Goal: Task Accomplishment & Management: Manage account settings

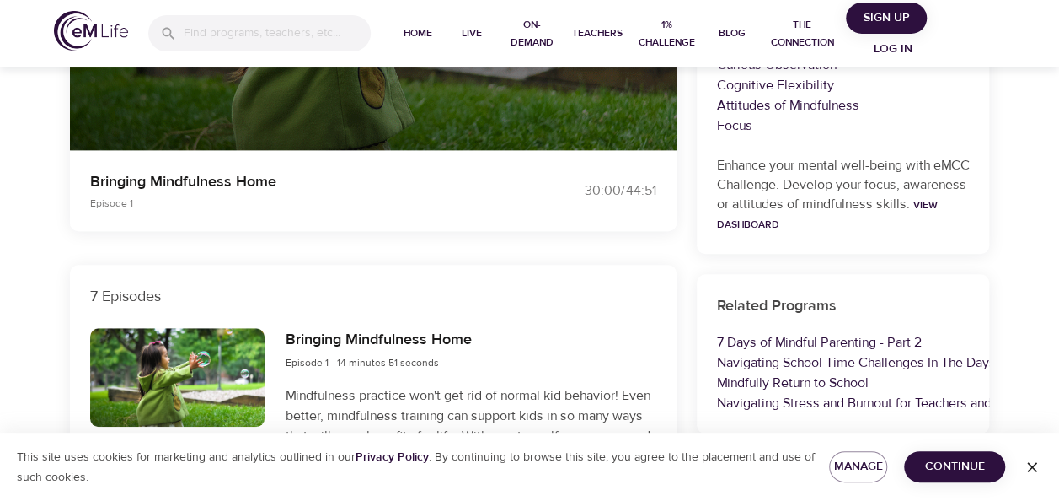
scroll to position [421, 0]
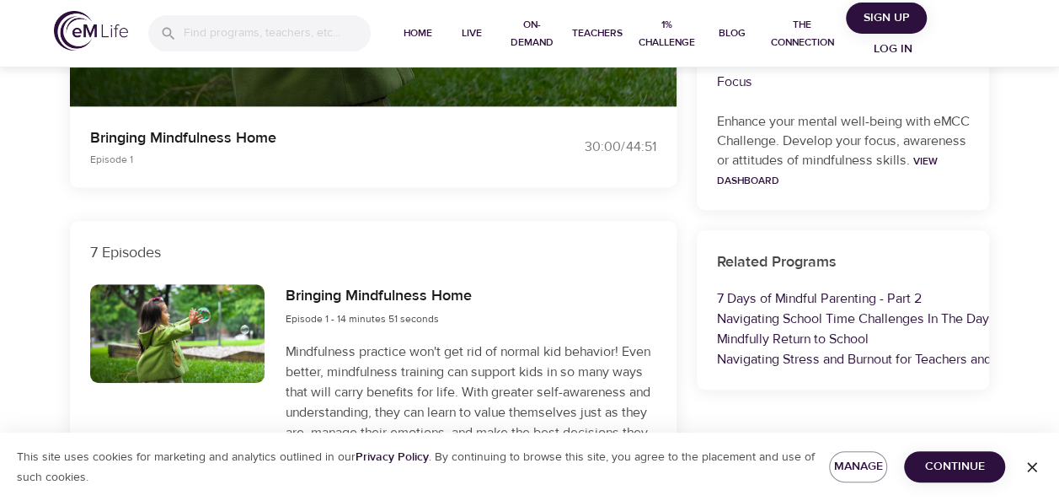
click at [187, 324] on div at bounding box center [177, 333] width 175 height 99
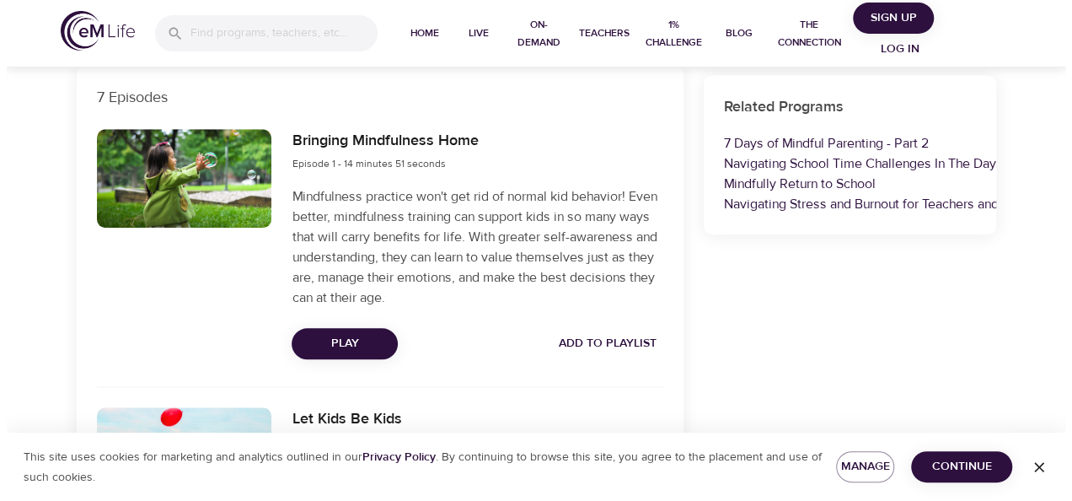
scroll to position [590, 0]
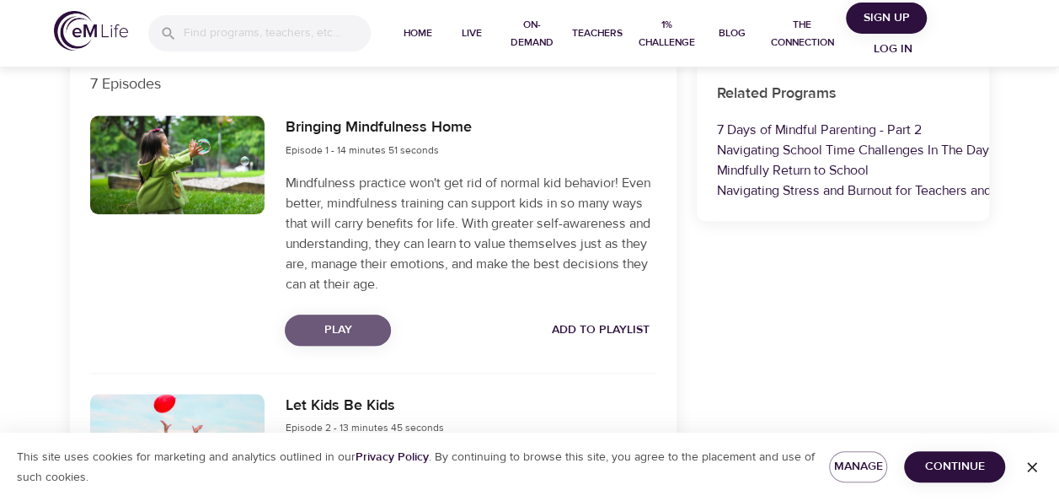
click at [365, 327] on span "Play" at bounding box center [337, 329] width 79 height 21
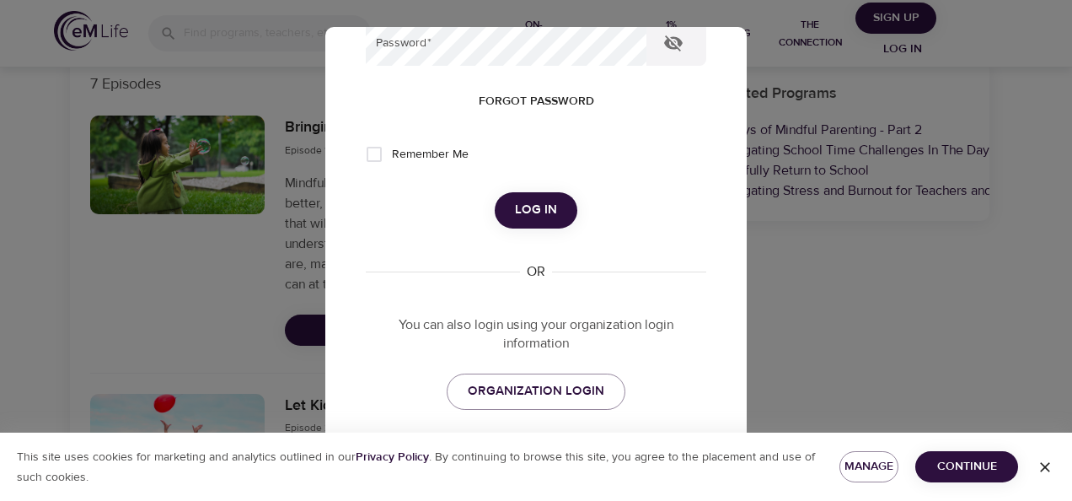
scroll to position [315, 0]
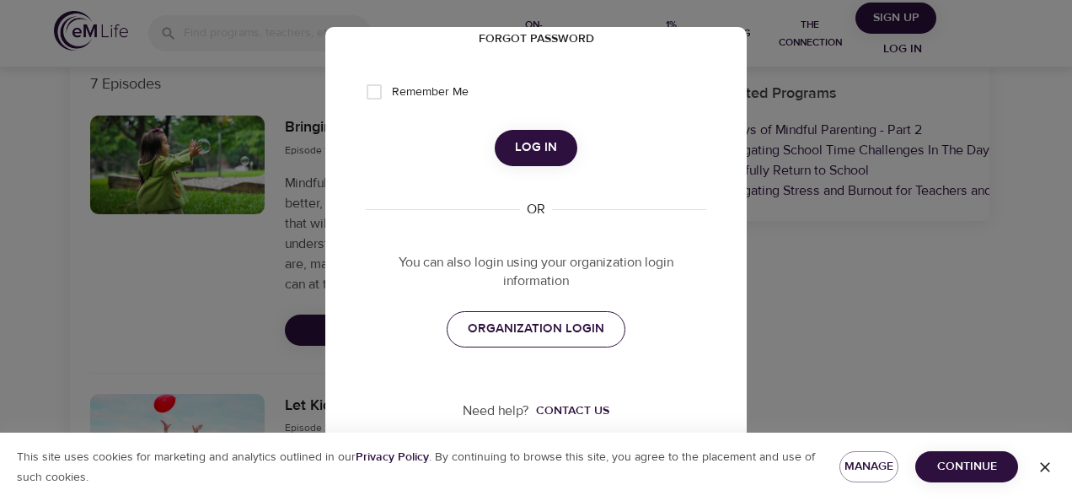
click at [534, 320] on span "ORGANIZATION LOGIN" at bounding box center [536, 329] width 137 height 22
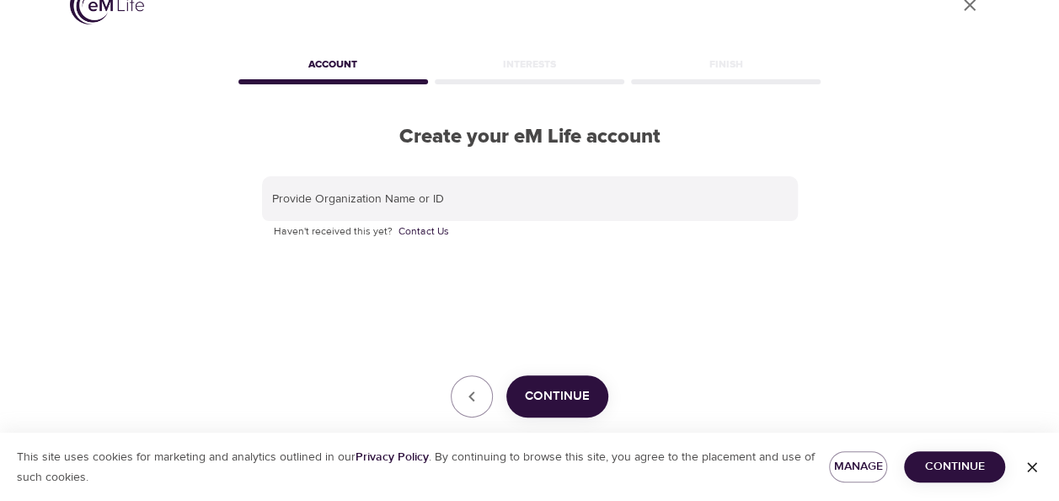
scroll to position [65, 0]
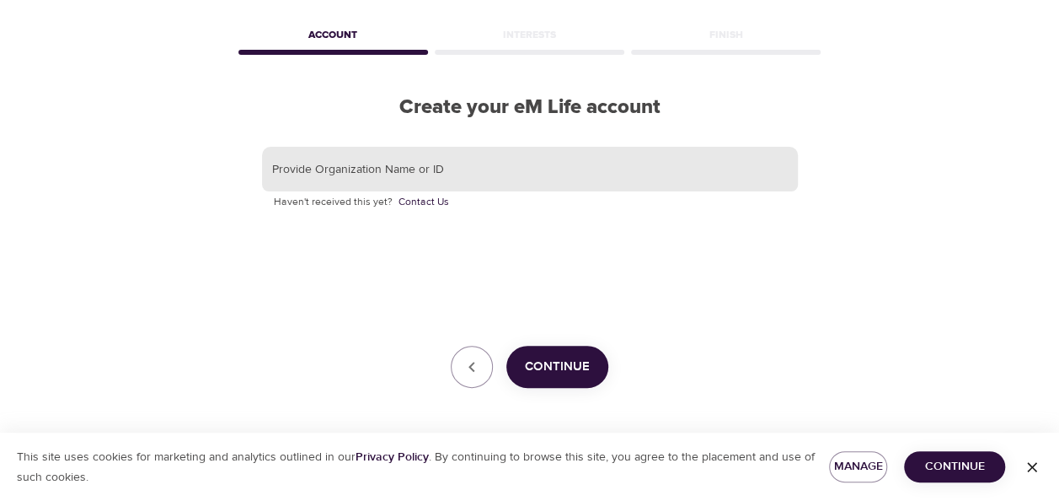
click at [443, 166] on input "text" at bounding box center [530, 170] width 536 height 46
type input "g"
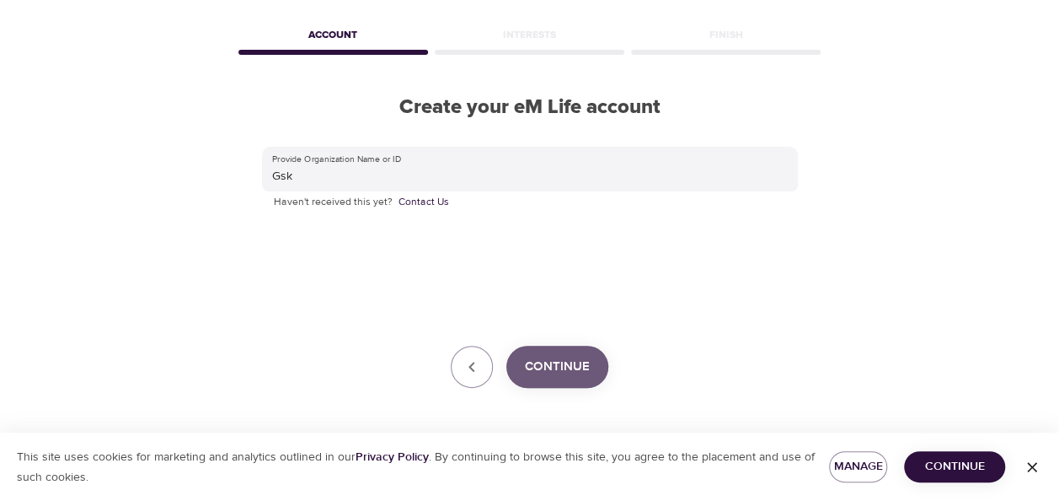
click at [560, 373] on span "Continue" at bounding box center [557, 367] width 65 height 22
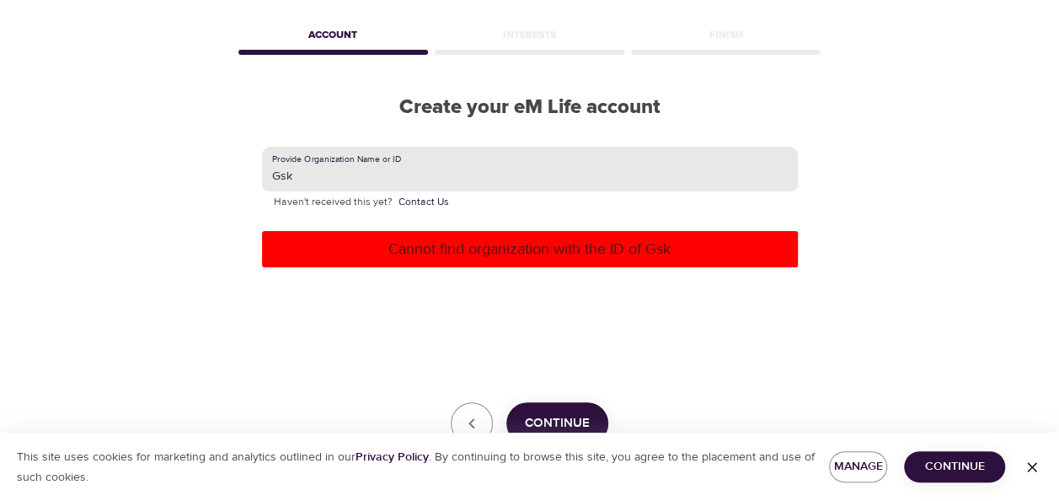
drag, startPoint x: 346, startPoint y: 181, endPoint x: 258, endPoint y: 181, distance: 88.5
click at [258, 181] on div "Provide Organization Name or ID Gsk Haven't received this yet? Contact Us Canno…" at bounding box center [530, 296] width 590 height 352
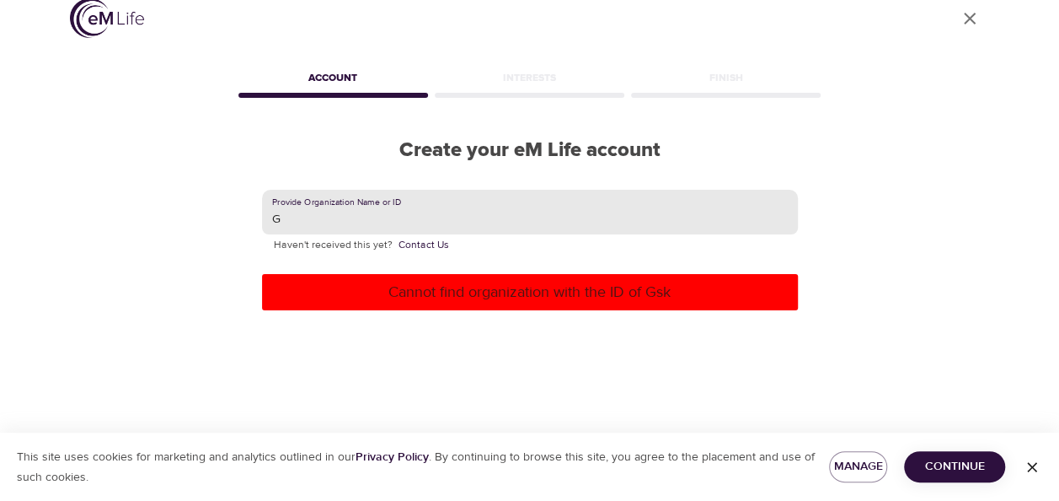
scroll to position [0, 0]
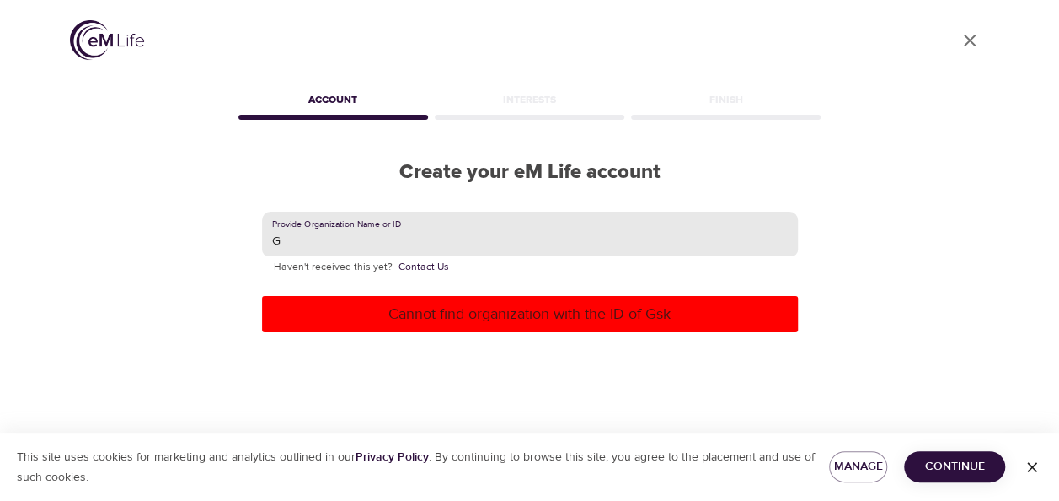
type input "G"
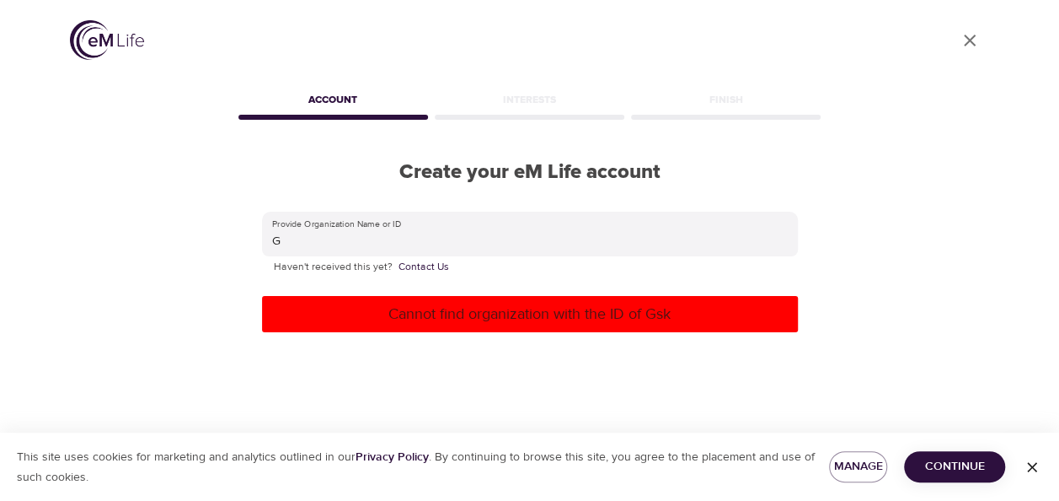
click at [556, 314] on p "Cannot find organization with the ID of Gsk" at bounding box center [530, 314] width 523 height 23
click at [1037, 466] on icon "button" at bounding box center [1032, 466] width 17 height 17
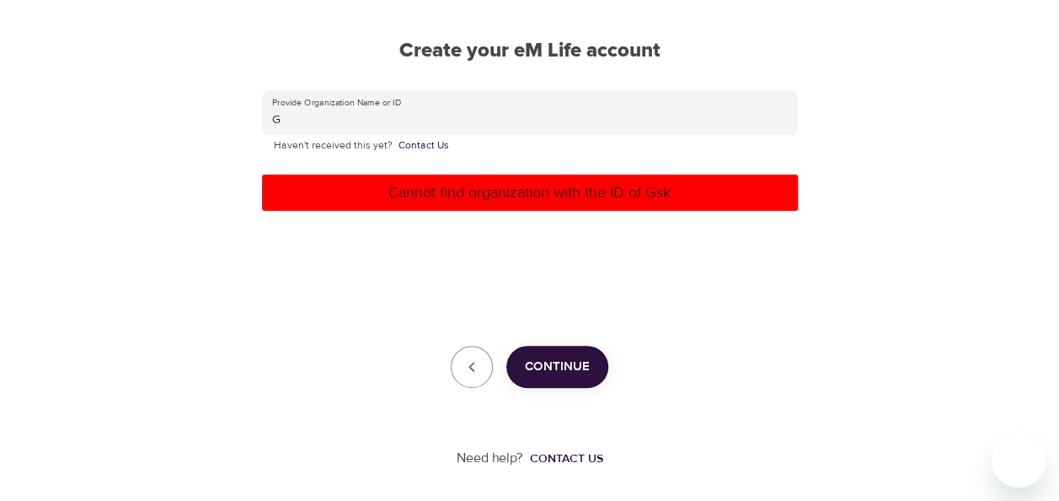
scroll to position [121, 0]
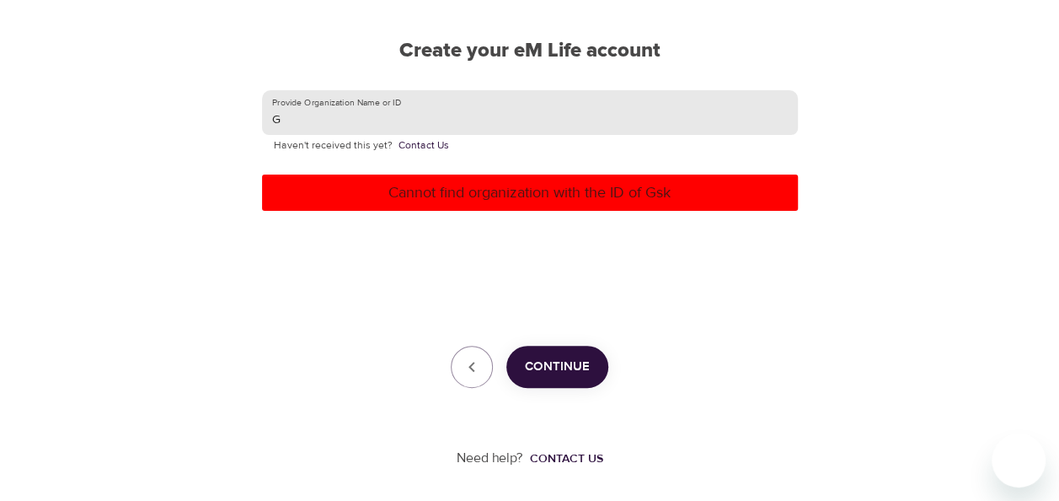
click at [322, 120] on input "G" at bounding box center [530, 113] width 536 height 46
drag, startPoint x: 335, startPoint y: 118, endPoint x: 248, endPoint y: 131, distance: 88.7
click at [248, 131] on div "Provide Organization Name or ID G Haven't received this yet? Contact Us Cannot …" at bounding box center [530, 239] width 590 height 352
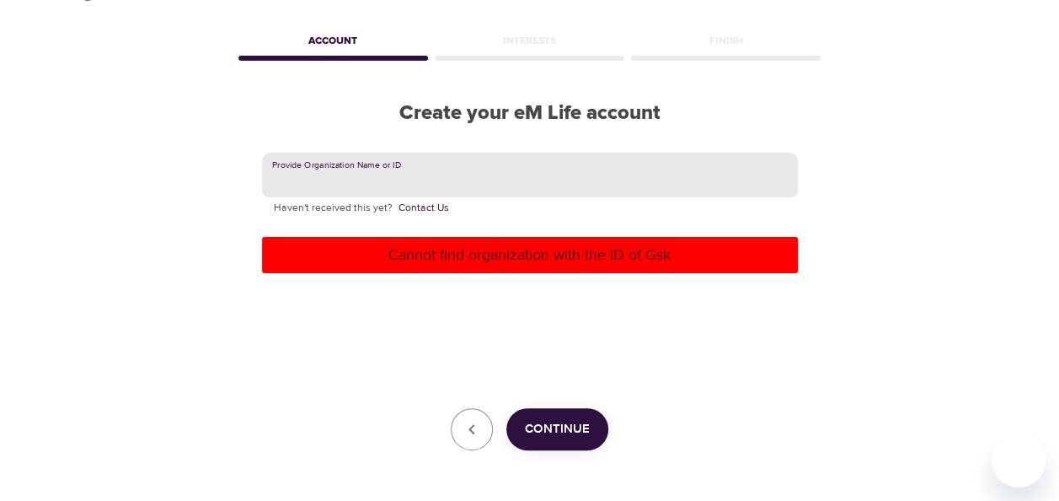
scroll to position [0, 0]
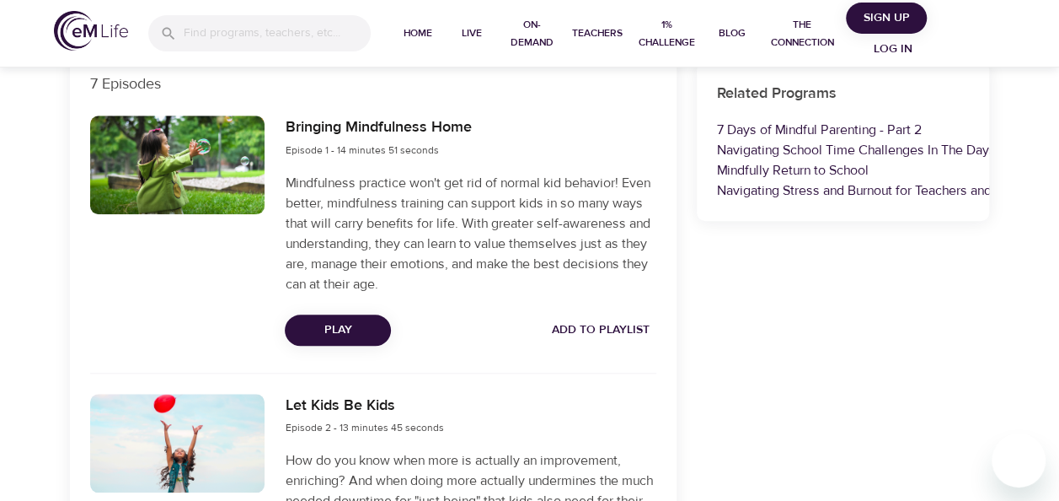
scroll to position [590, 0]
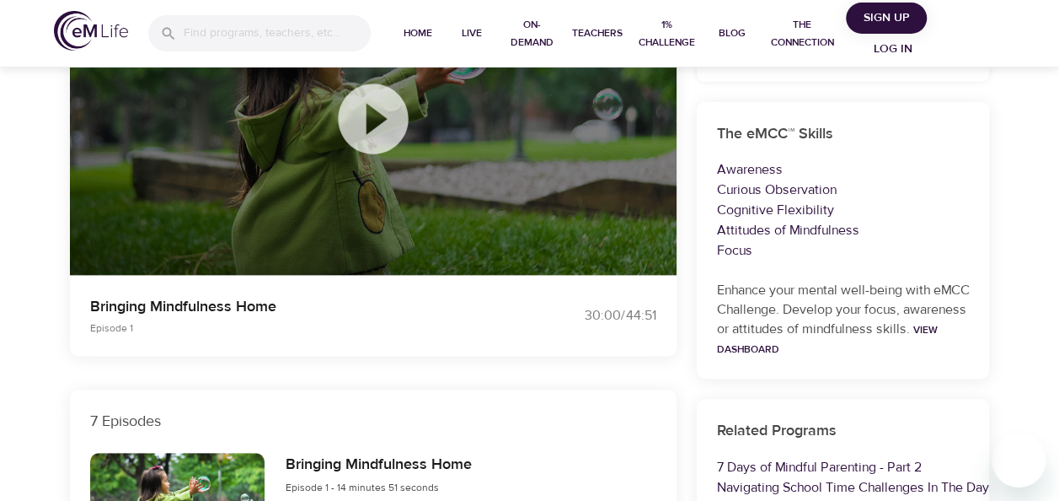
scroll to position [0, 0]
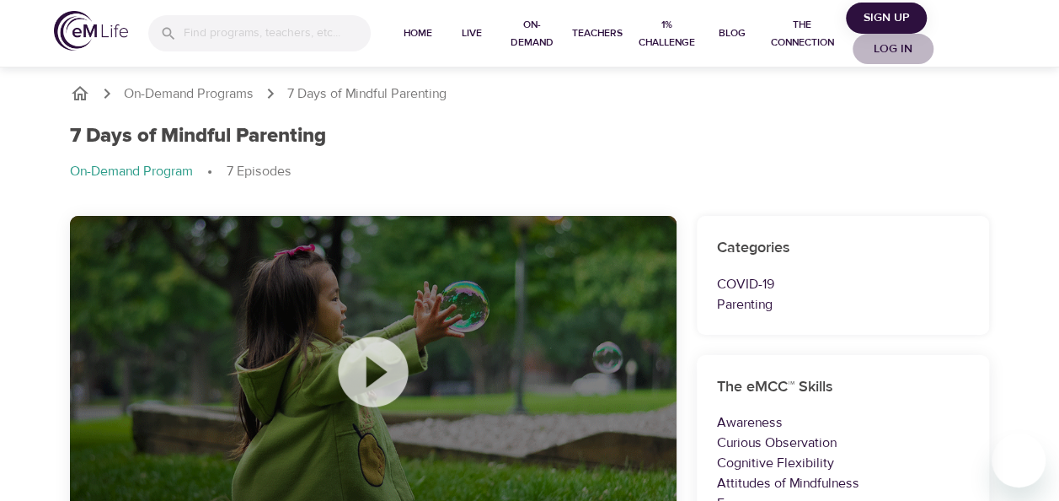
click at [880, 43] on span "Log in" at bounding box center [893, 49] width 67 height 21
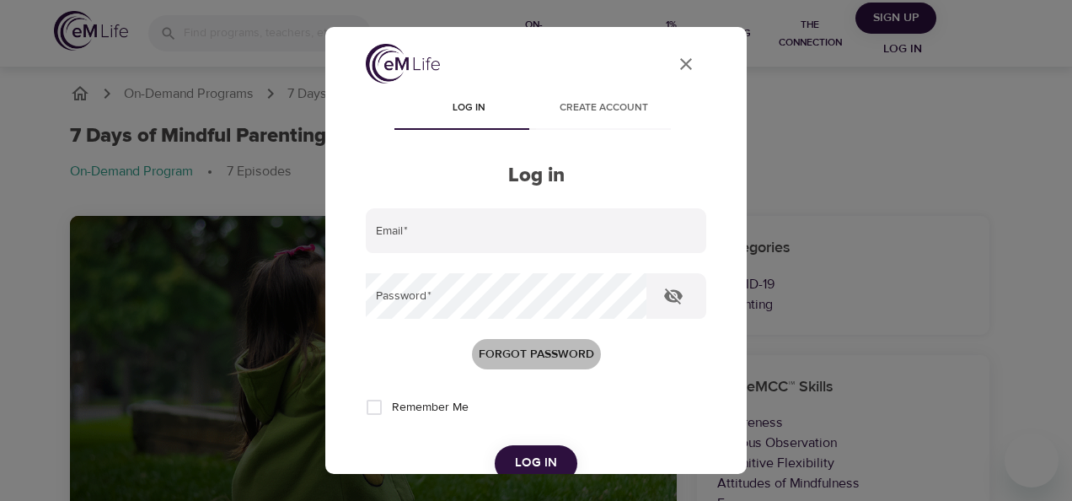
click at [516, 350] on span "Forgot password" at bounding box center [536, 354] width 115 height 21
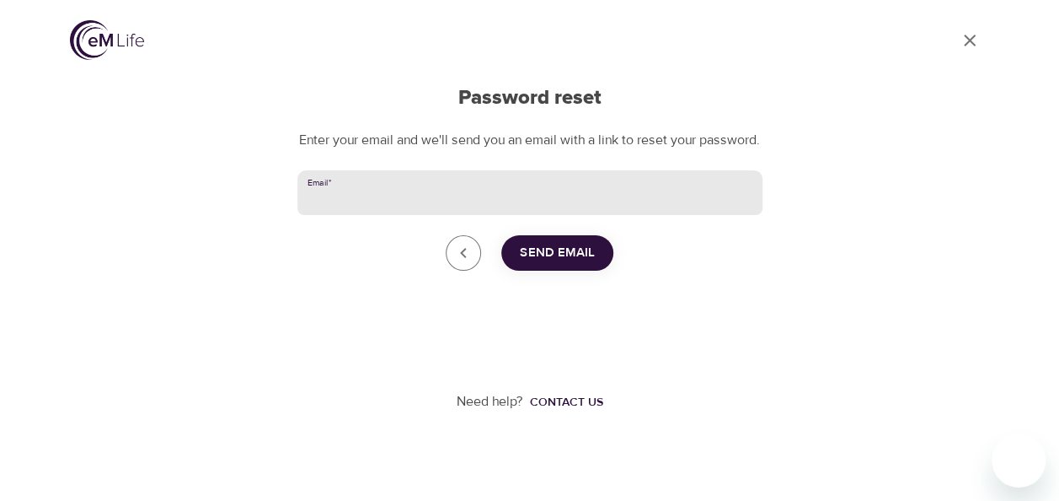
click at [439, 216] on input "Email   *" at bounding box center [529, 193] width 465 height 46
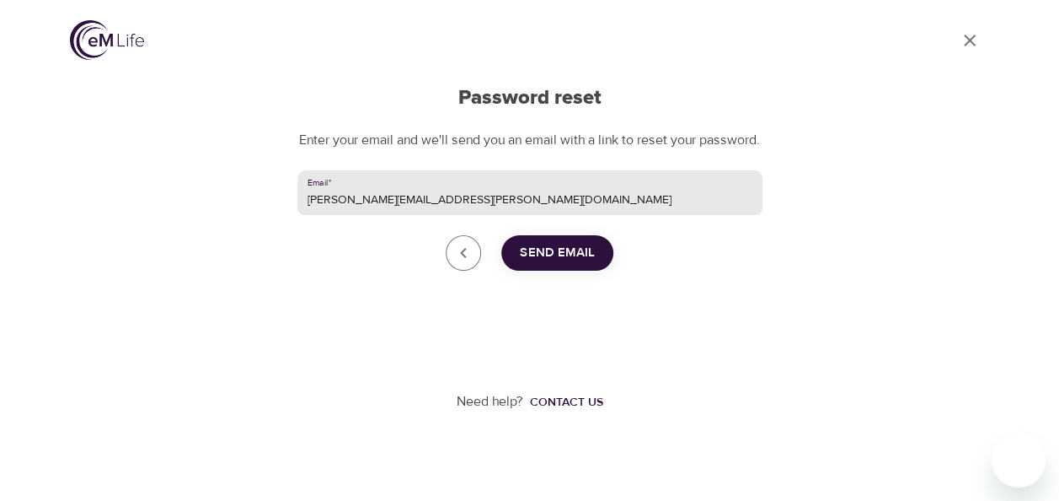
type input "peeyu.x.agarwal@gsk.com"
click at [563, 271] on button "Send Email" at bounding box center [557, 252] width 112 height 35
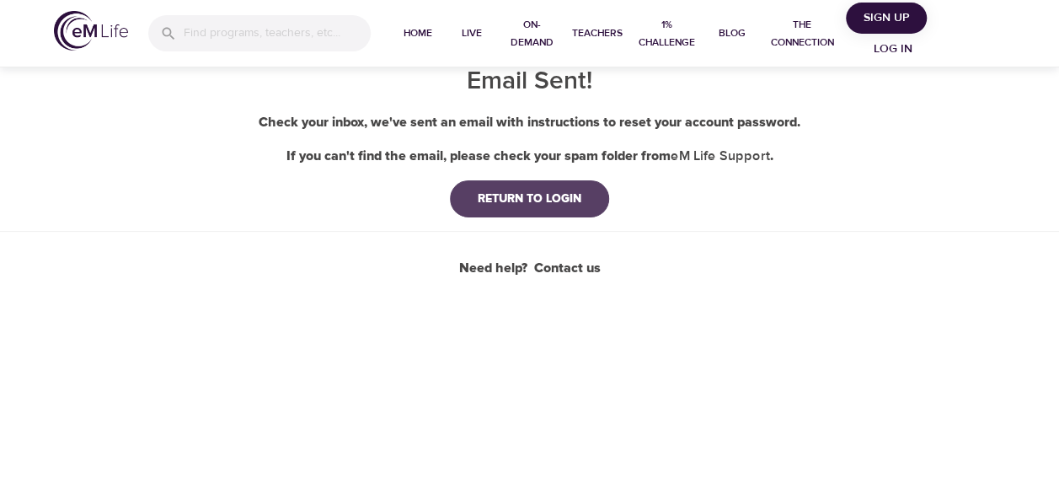
click at [489, 193] on div "RETURN TO LOGIN" at bounding box center [529, 198] width 131 height 17
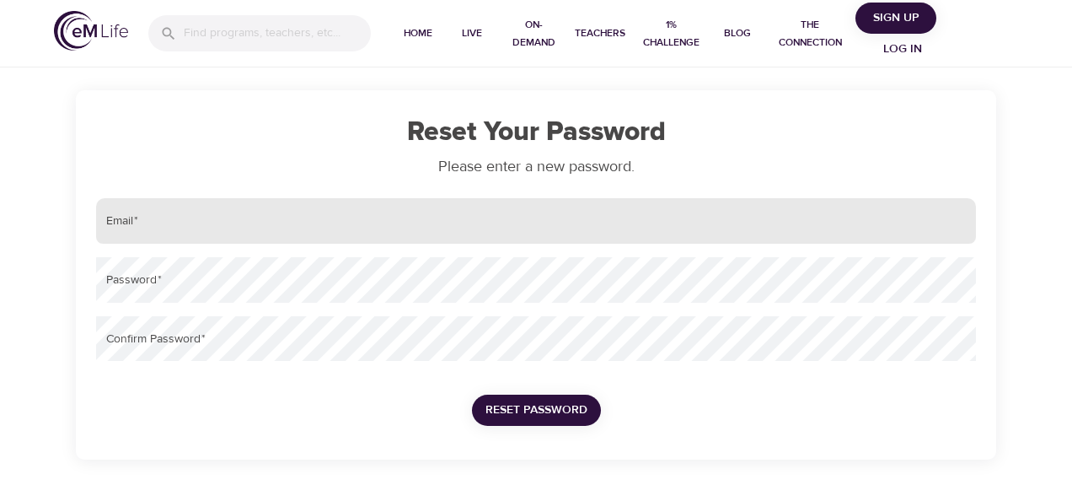
click at [354, 207] on input "email" at bounding box center [536, 221] width 880 height 46
type input "peeyu.x.agarwal@gsk.com"
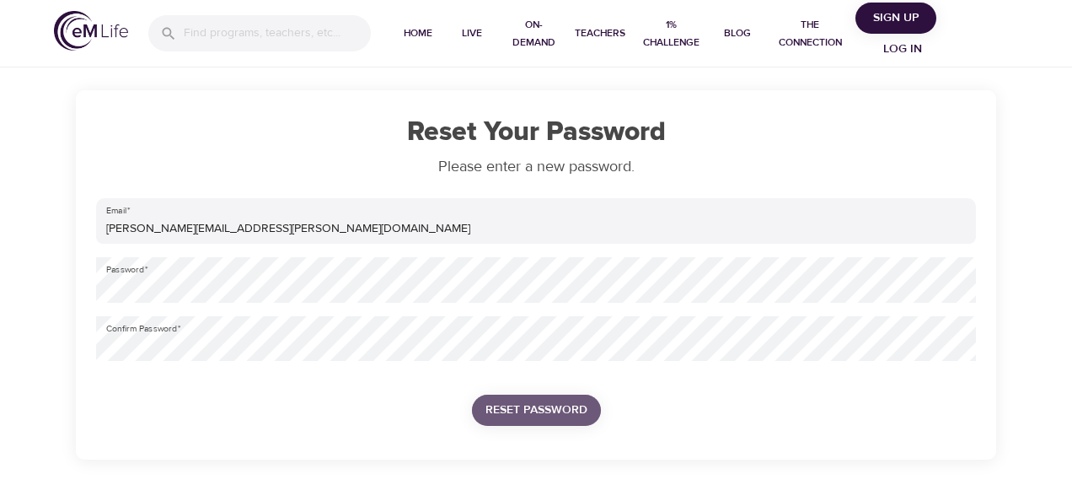
click at [533, 413] on span "Reset Password" at bounding box center [536, 409] width 102 height 21
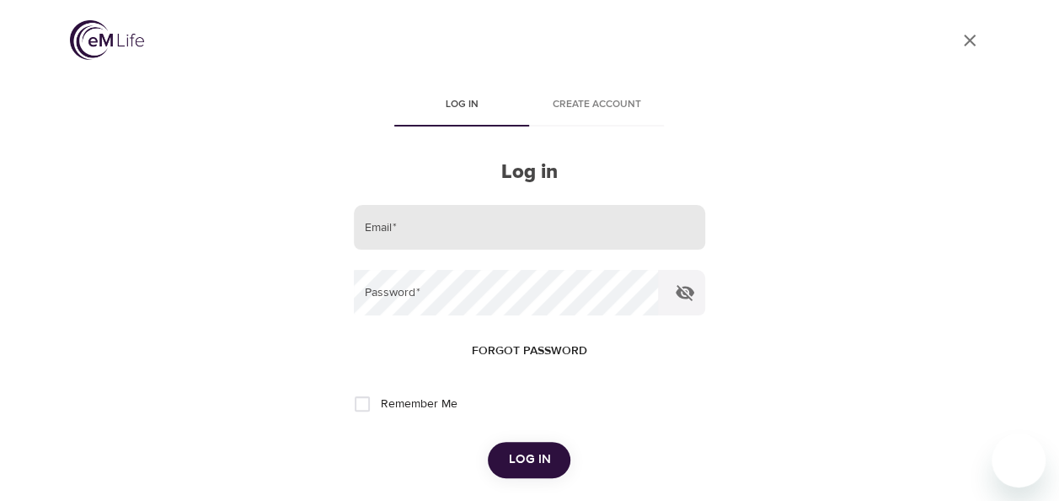
click at [451, 231] on input "email" at bounding box center [529, 228] width 351 height 46
type input "peeyu.x.agarwal@gsk.com"
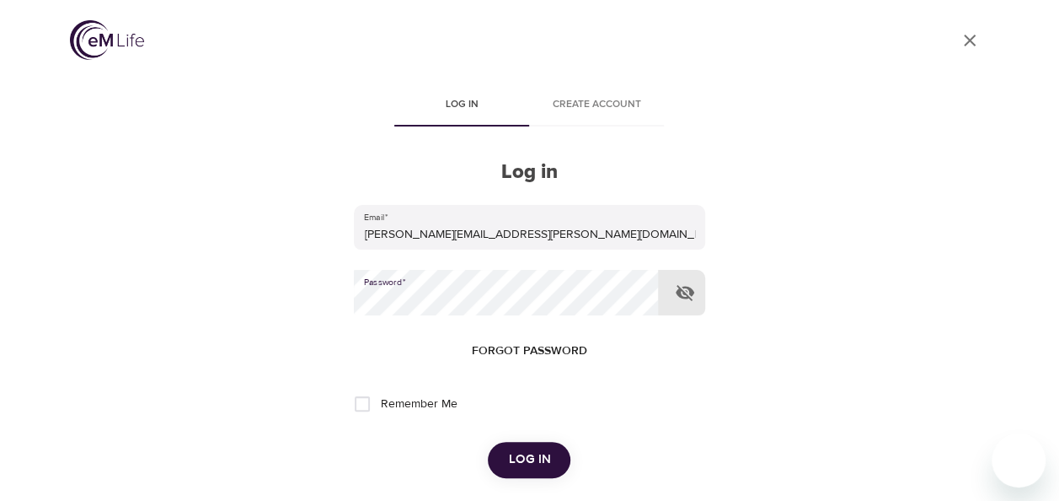
click at [363, 405] on input "Remember Me" at bounding box center [362, 403] width 35 height 35
checkbox input "true"
click at [528, 464] on span "Log in" at bounding box center [529, 459] width 42 height 22
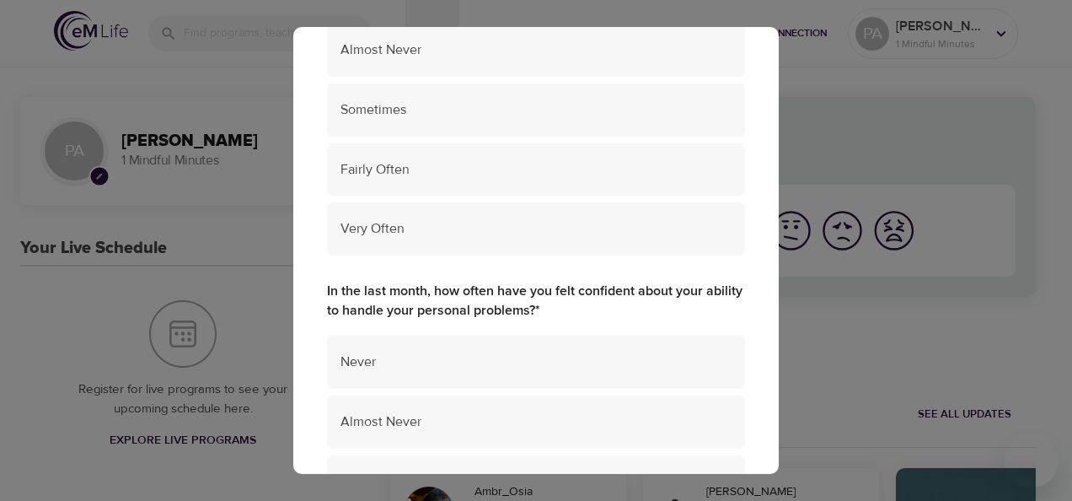
scroll to position [337, 0]
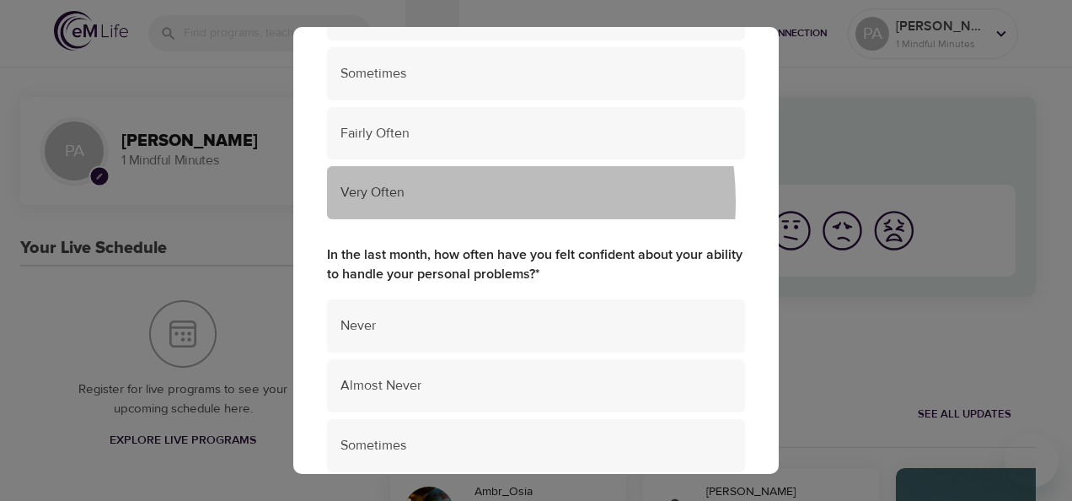
click at [423, 201] on span "Very Often" at bounding box center [535, 192] width 391 height 19
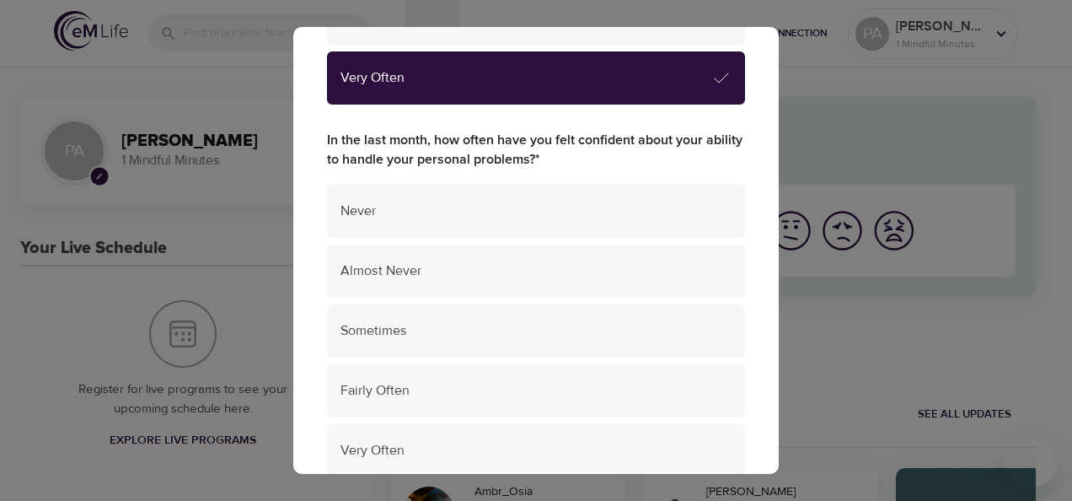
scroll to position [506, 0]
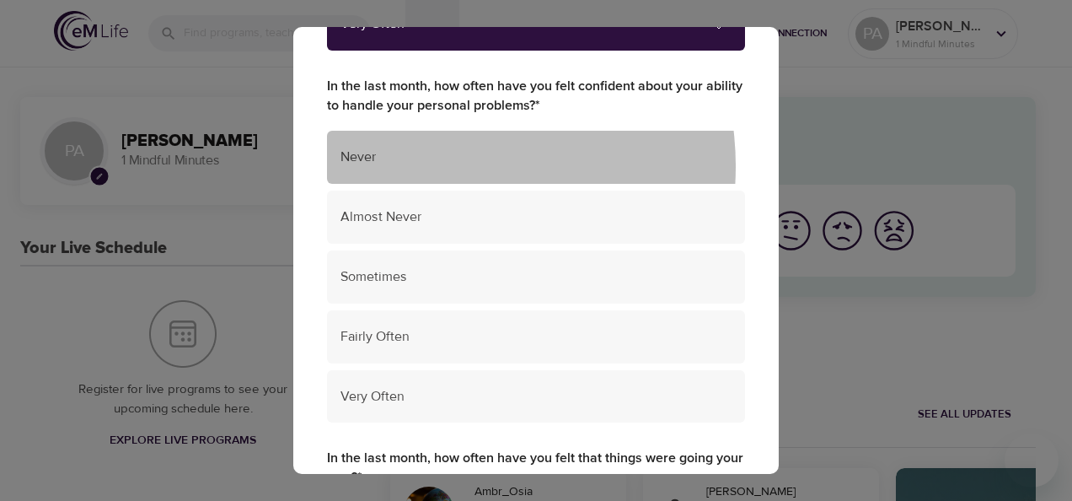
click at [423, 166] on span "Never" at bounding box center [535, 156] width 391 height 19
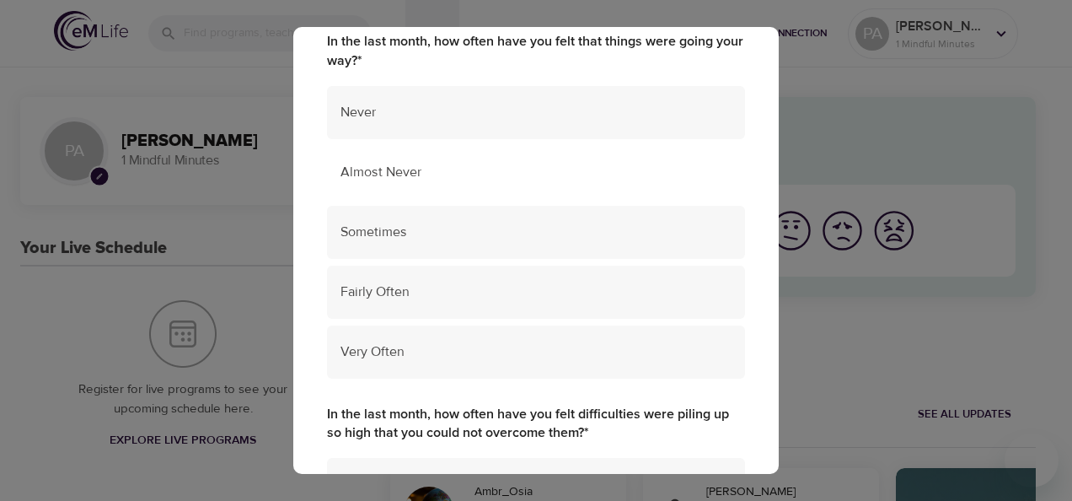
scroll to position [927, 0]
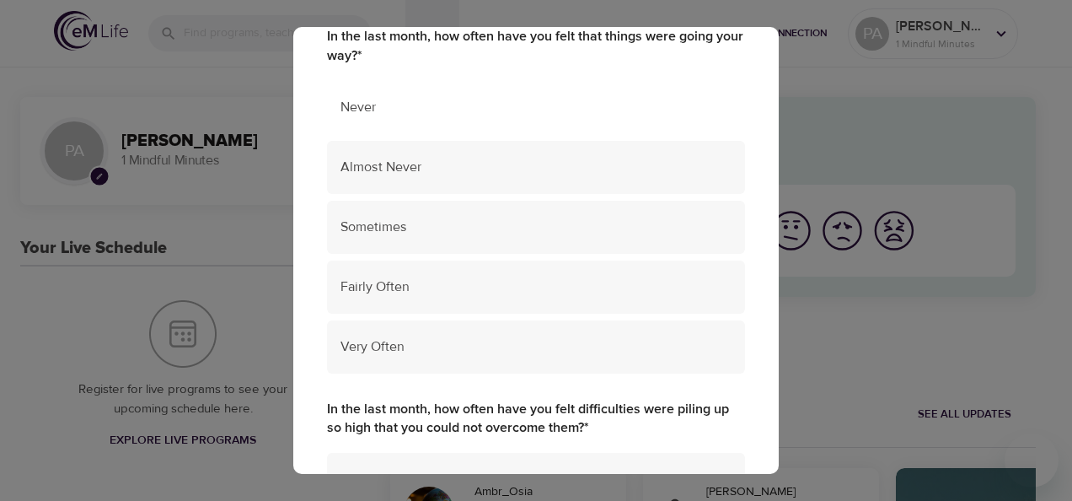
click at [430, 128] on div "Never" at bounding box center [536, 107] width 418 height 53
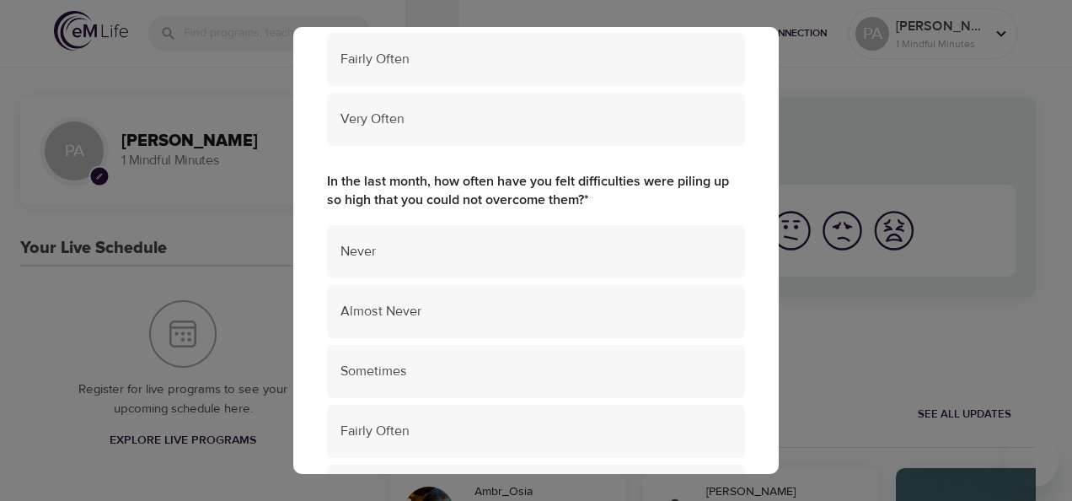
scroll to position [1180, 0]
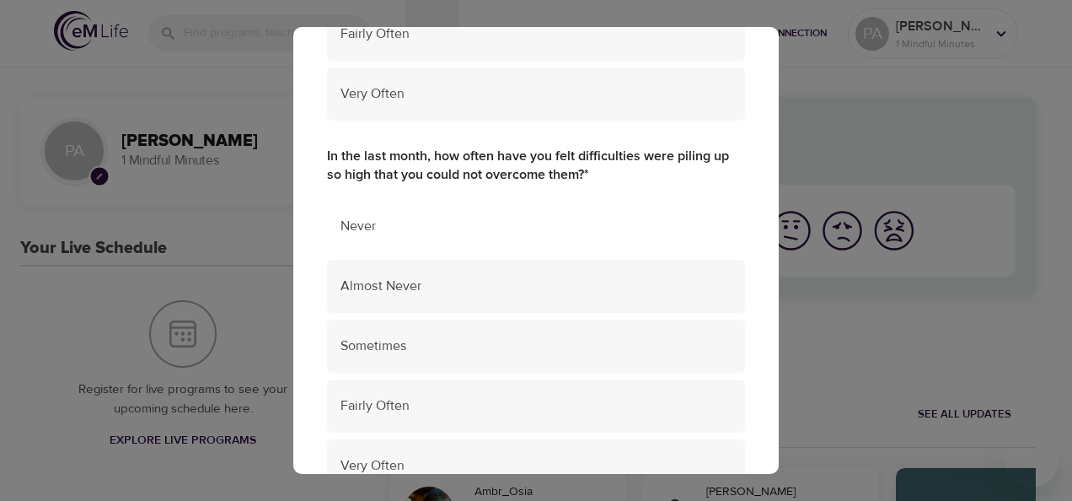
click at [430, 222] on span "Never" at bounding box center [535, 226] width 391 height 19
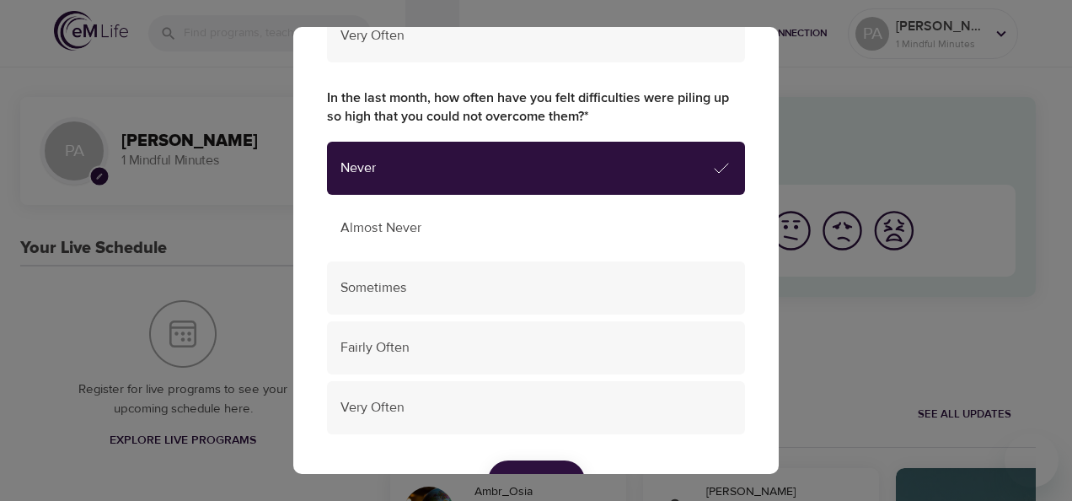
scroll to position [1264, 0]
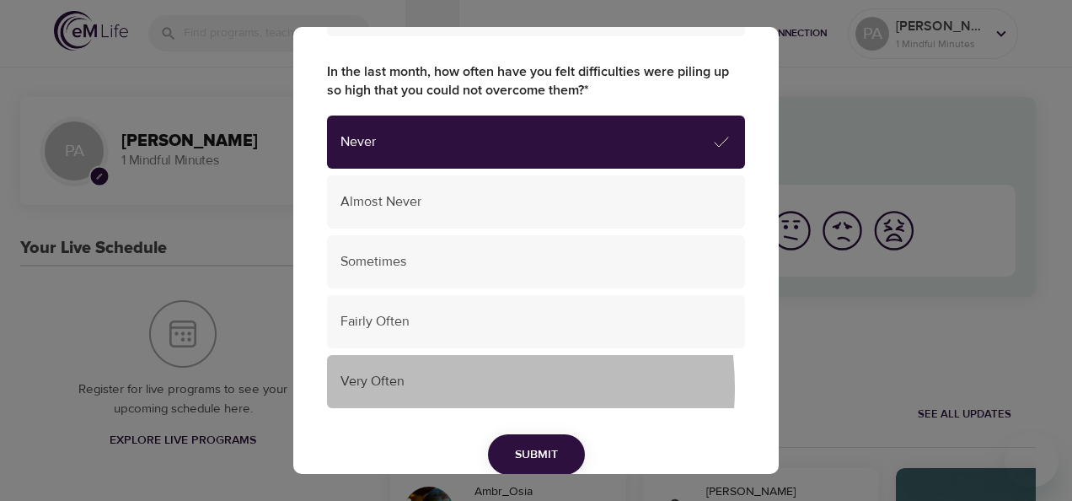
click at [443, 388] on span "Very Often" at bounding box center [535, 381] width 391 height 19
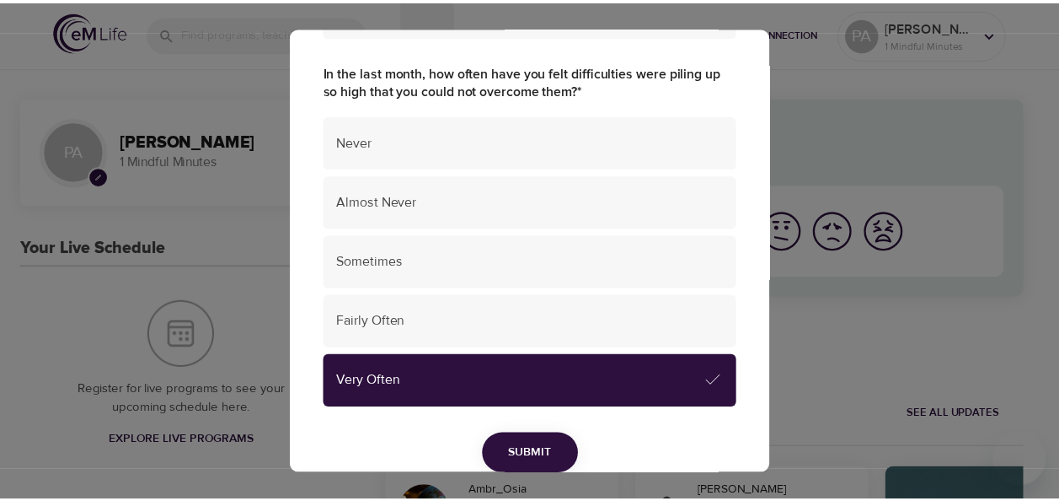
scroll to position [1337, 0]
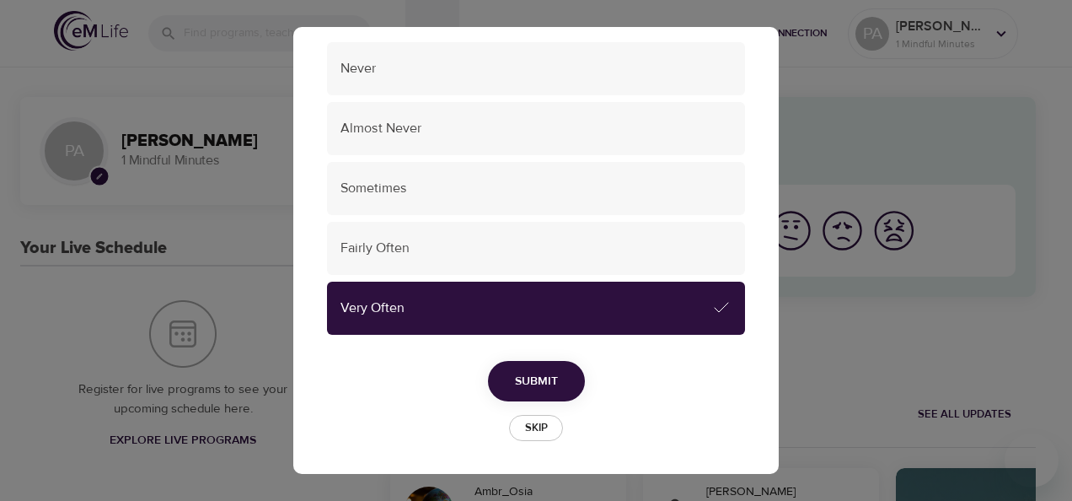
click at [576, 394] on div "Submit" at bounding box center [536, 381] width 418 height 41
click at [555, 393] on button "Submit" at bounding box center [536, 381] width 97 height 41
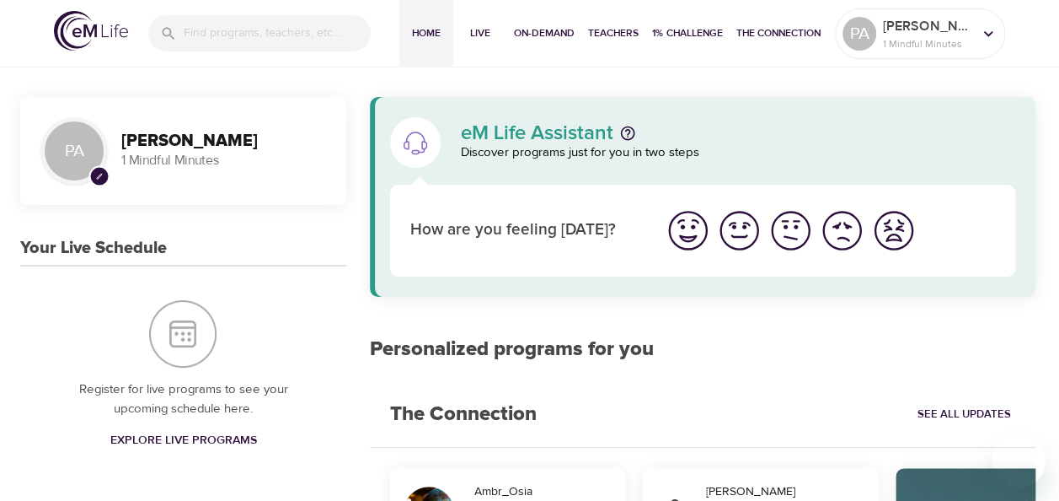
click at [693, 228] on img "I'm feeling great" at bounding box center [688, 230] width 46 height 46
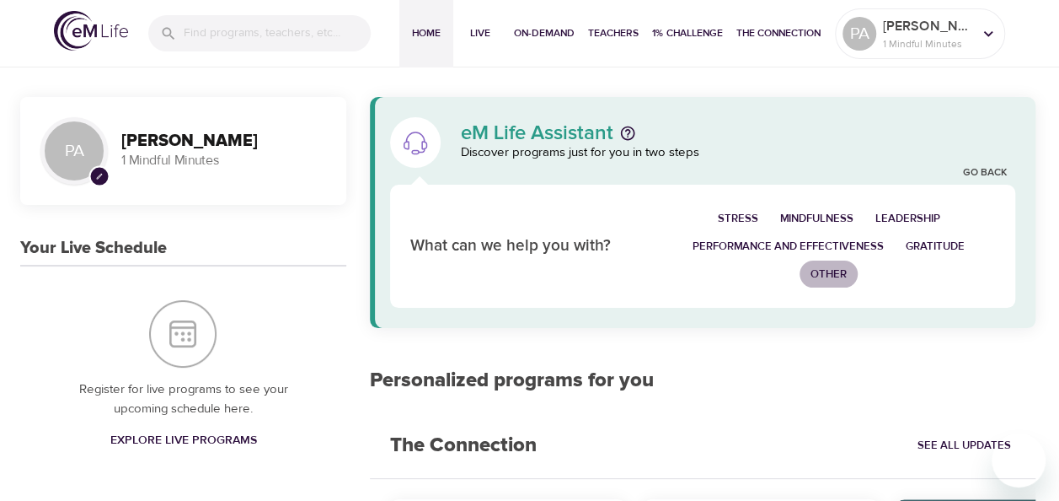
click at [828, 266] on span "Other" at bounding box center [829, 274] width 36 height 19
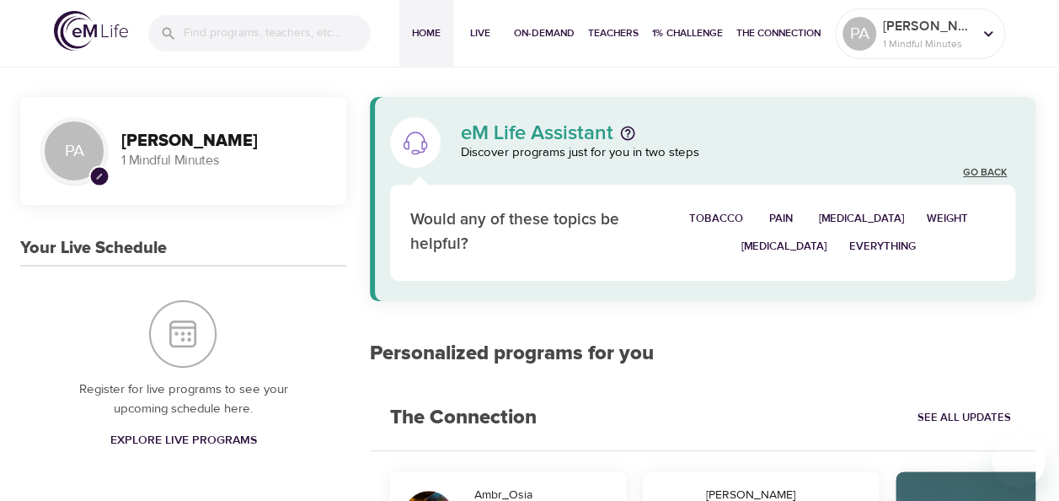
click at [963, 168] on link "Go Back" at bounding box center [985, 173] width 44 height 14
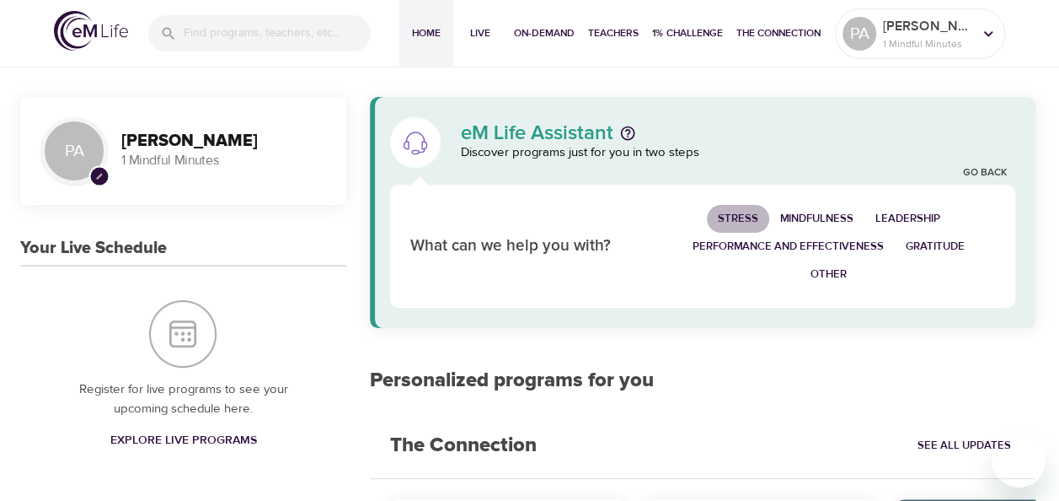
click at [738, 210] on span "Stress" at bounding box center [738, 218] width 40 height 19
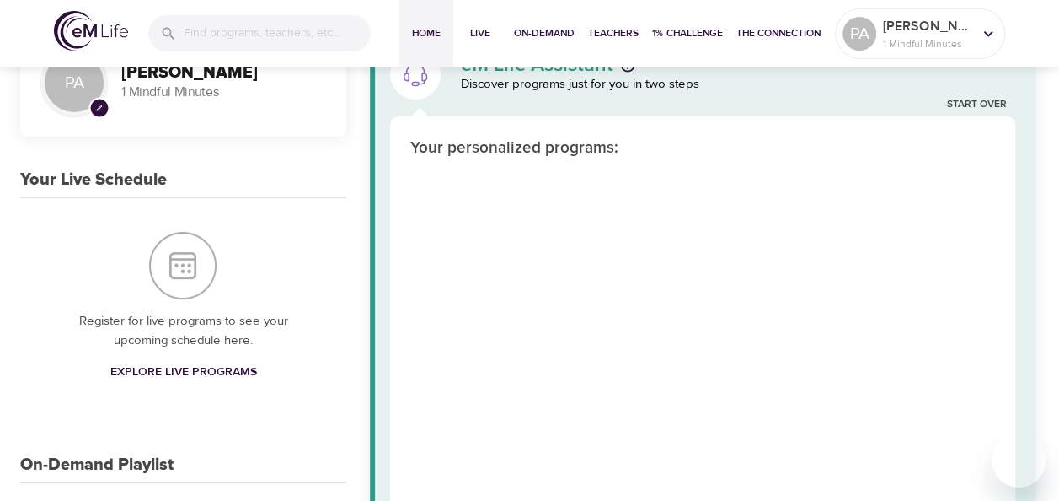
scroll to position [0, 0]
